Goal: Transaction & Acquisition: Subscribe to service/newsletter

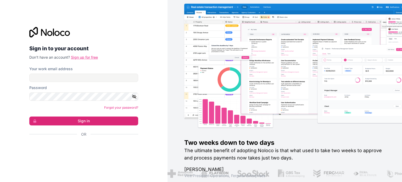
click at [79, 58] on link "Sign up for free" at bounding box center [84, 57] width 27 height 4
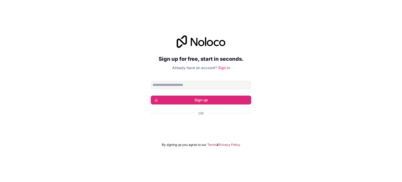
click at [174, 86] on input "Email address" at bounding box center [201, 85] width 101 height 8
click at [153, 85] on input "**********" at bounding box center [201, 85] width 101 height 8
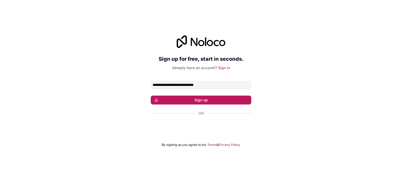
type input "**********"
click at [179, 97] on button "Sign up" at bounding box center [201, 100] width 101 height 9
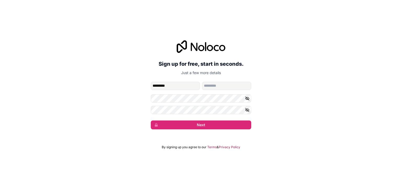
type input "*********"
type input "****"
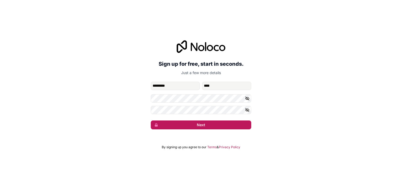
click at [191, 124] on button "Next" at bounding box center [201, 125] width 101 height 9
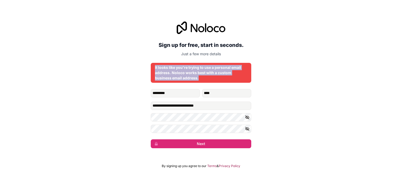
drag, startPoint x: 200, startPoint y: 78, endPoint x: 153, endPoint y: 66, distance: 48.6
click at [153, 66] on div "It looks like you're trying to use a personal email address. Noloco works best …" at bounding box center [201, 73] width 101 height 20
copy div "It looks like you're trying to use a personal email address. Noloco works best …"
click at [247, 116] on icon "button" at bounding box center [248, 117] width 4 height 2
click at [249, 128] on icon "button" at bounding box center [247, 129] width 5 height 5
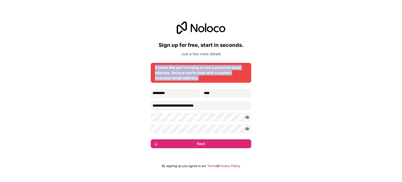
copy div "It looks like you're trying to use a personal email address. Noloco works best …"
click at [188, 144] on button "Next" at bounding box center [201, 143] width 101 height 9
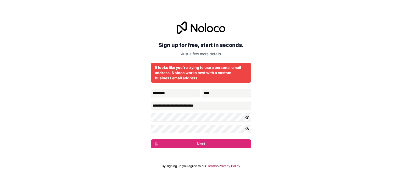
click at [190, 56] on p "Just a few more details" at bounding box center [201, 53] width 101 height 5
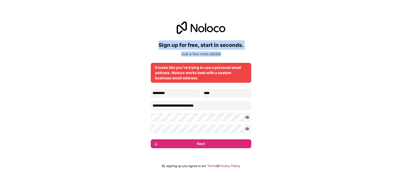
drag, startPoint x: 157, startPoint y: 44, endPoint x: 245, endPoint y: 53, distance: 88.0
click at [245, 53] on div "Sign up for free, start in seconds. Just a few more details" at bounding box center [201, 38] width 101 height 35
copy div "Sign up for free, start in seconds. Just a few more details"
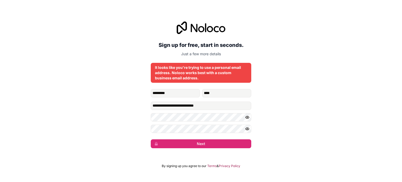
click at [182, 65] on div "It looks like you're trying to use a personal email address. Noloco works best …" at bounding box center [201, 73] width 92 height 16
click at [184, 74] on div "It looks like you're trying to use a personal email address. Noloco works best …" at bounding box center [201, 73] width 92 height 16
